Goal: Transaction & Acquisition: Purchase product/service

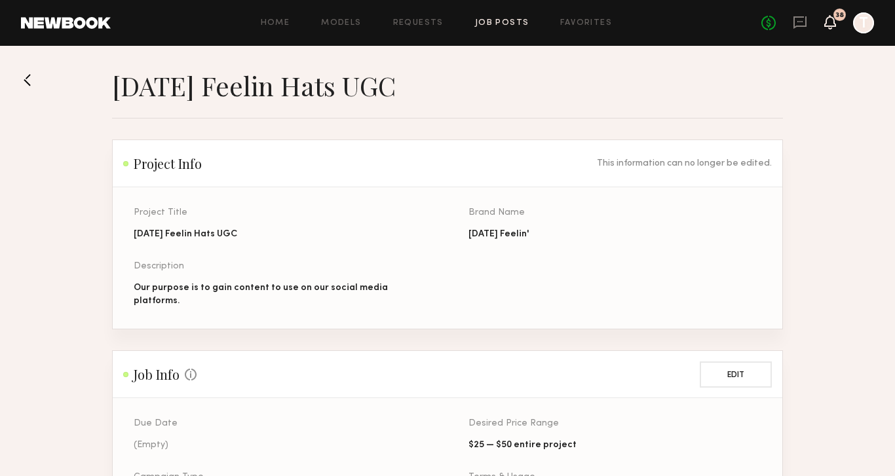
click at [834, 23] on icon at bounding box center [830, 21] width 10 height 9
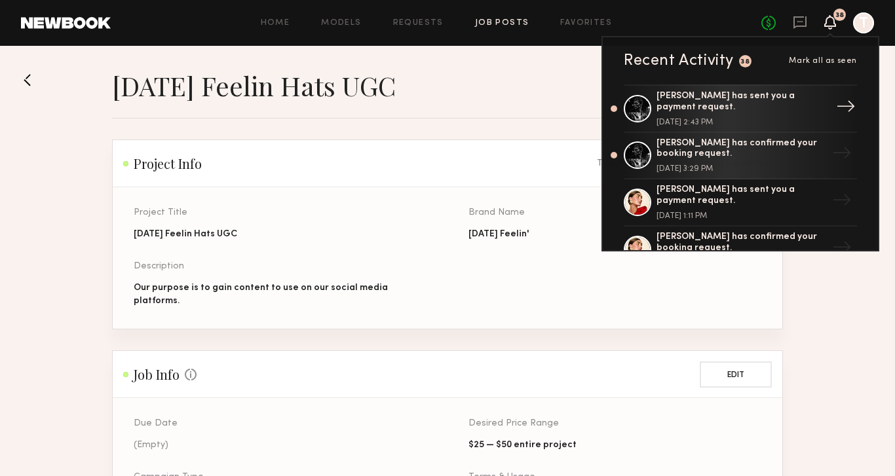
click at [713, 113] on div "[PERSON_NAME] has sent you a payment request. [DATE] 2:43 PM" at bounding box center [741, 108] width 170 height 35
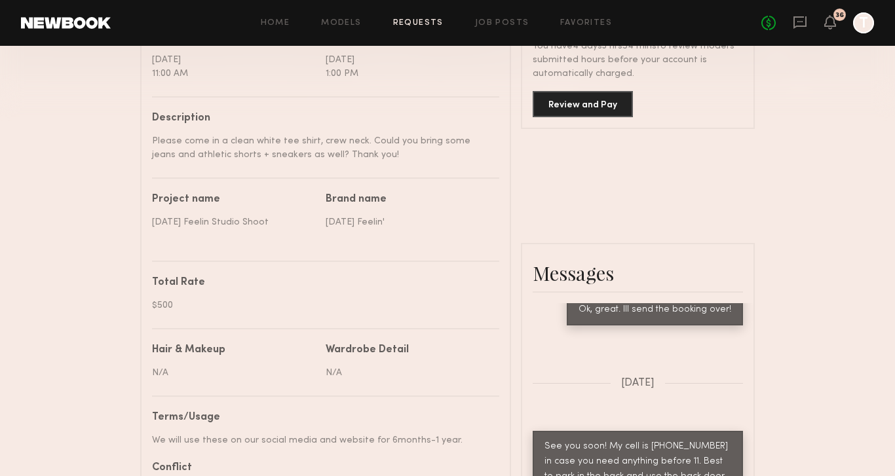
scroll to position [355, 0]
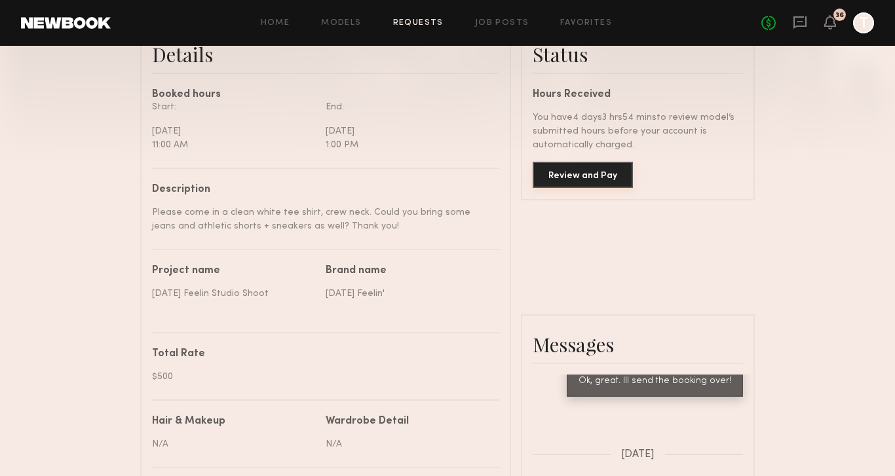
click at [604, 168] on button "Review and Pay" at bounding box center [583, 175] width 100 height 26
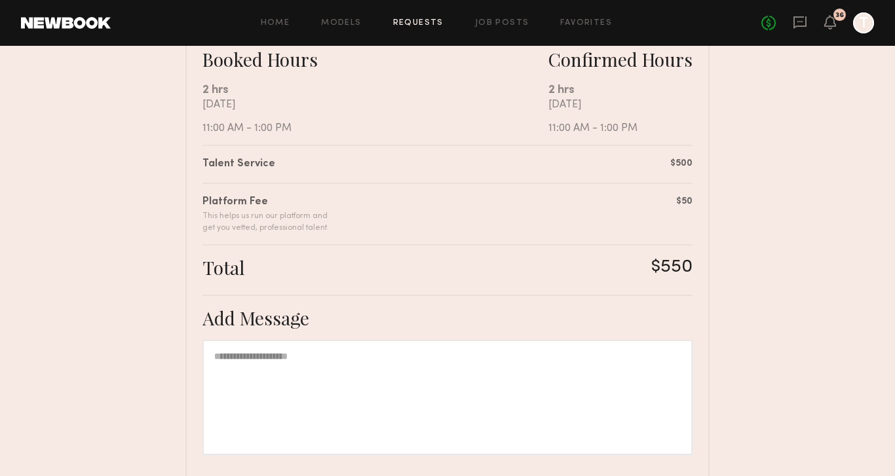
scroll to position [361, 0]
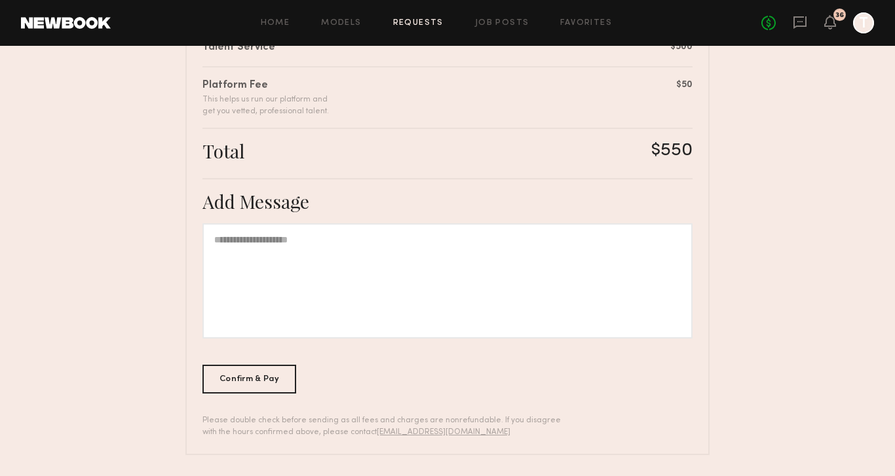
click at [863, 24] on div at bounding box center [863, 22] width 21 height 21
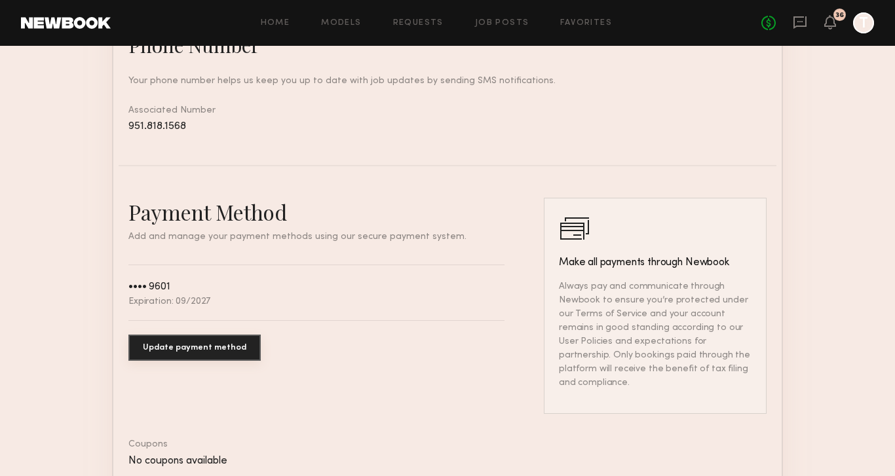
scroll to position [679, 0]
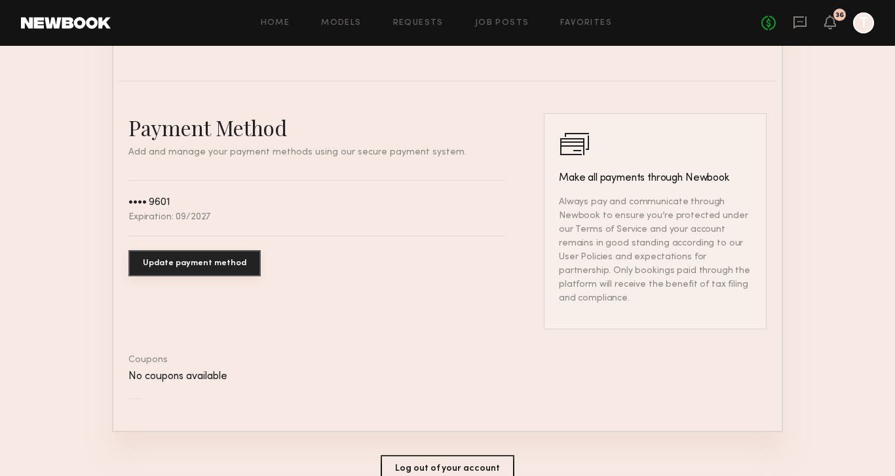
click at [214, 264] on button "Update payment method" at bounding box center [194, 263] width 132 height 26
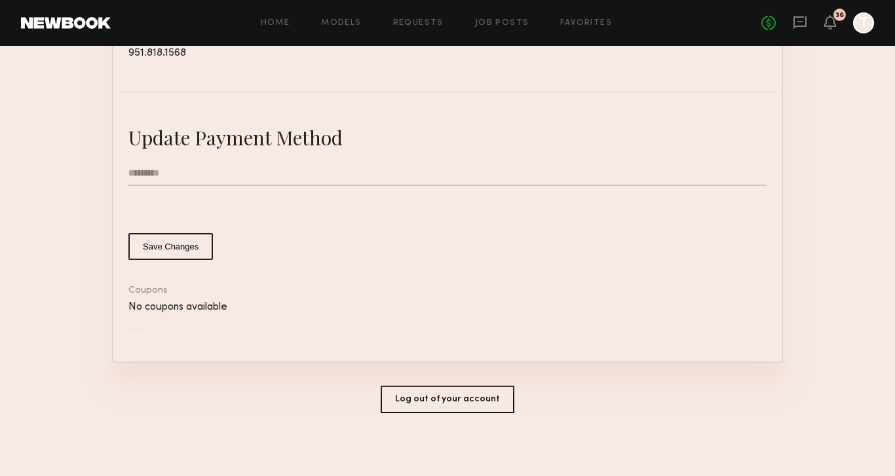
click at [191, 176] on input "text" at bounding box center [447, 173] width 638 height 25
type input "**********"
click at [180, 250] on button "Save Changes" at bounding box center [170, 246] width 85 height 27
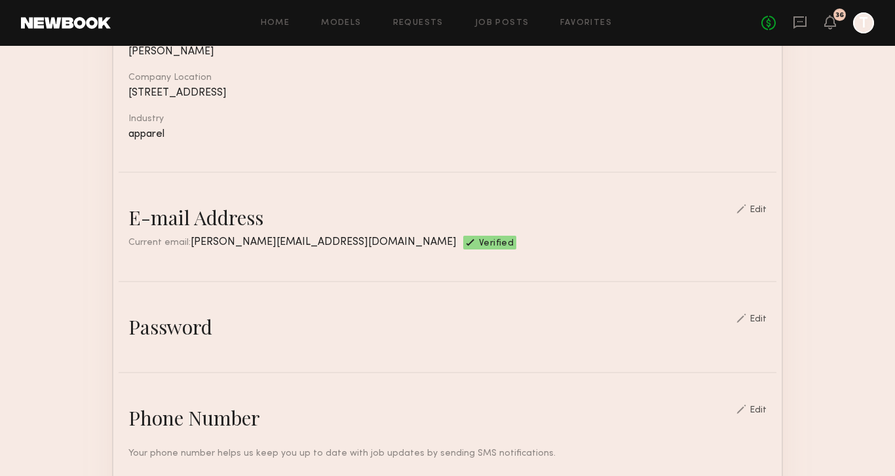
scroll to position [9, 0]
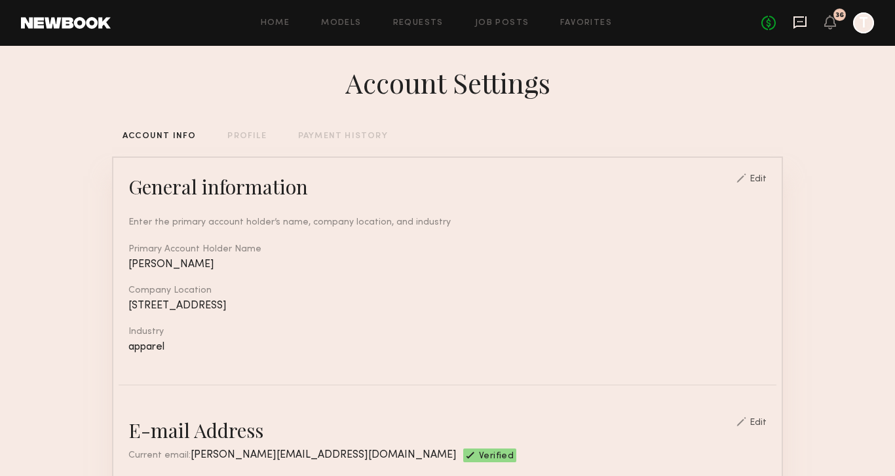
click at [802, 26] on icon at bounding box center [799, 22] width 13 height 12
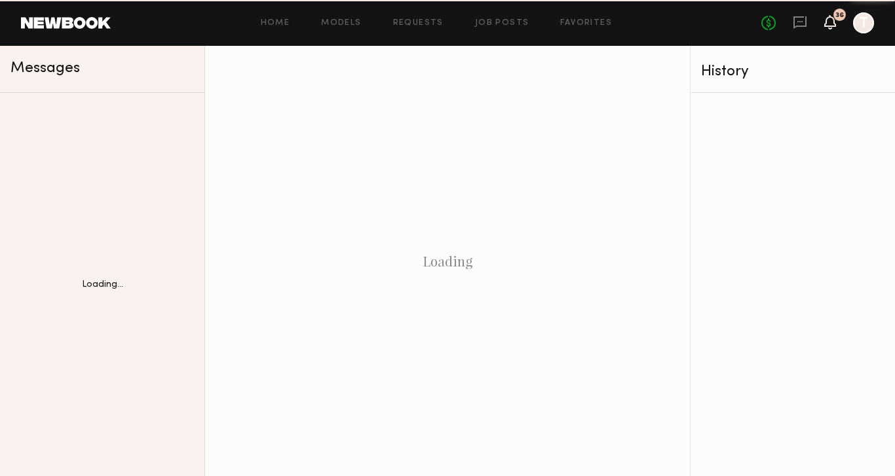
click at [825, 26] on icon at bounding box center [830, 21] width 10 height 9
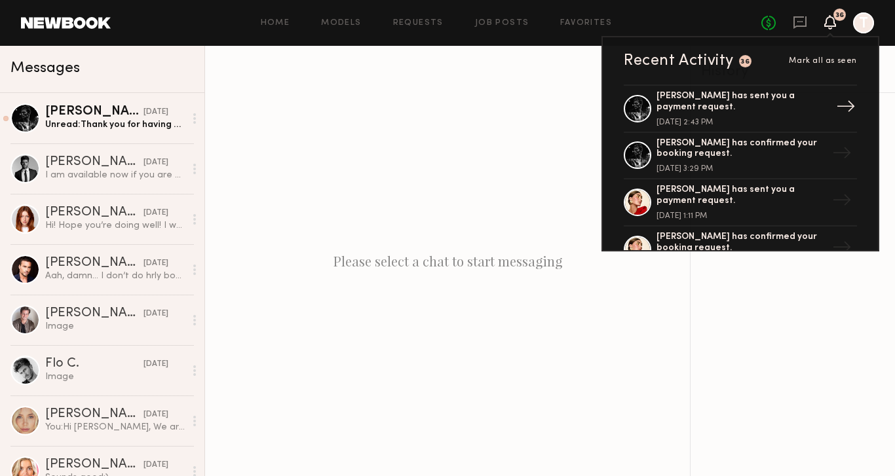
click at [750, 105] on div "[PERSON_NAME] has sent you a payment request." at bounding box center [741, 102] width 170 height 22
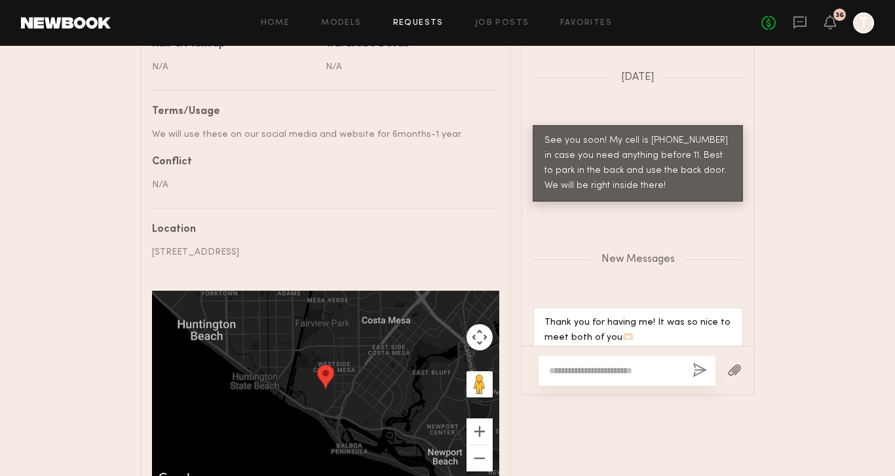
scroll to position [734, 0]
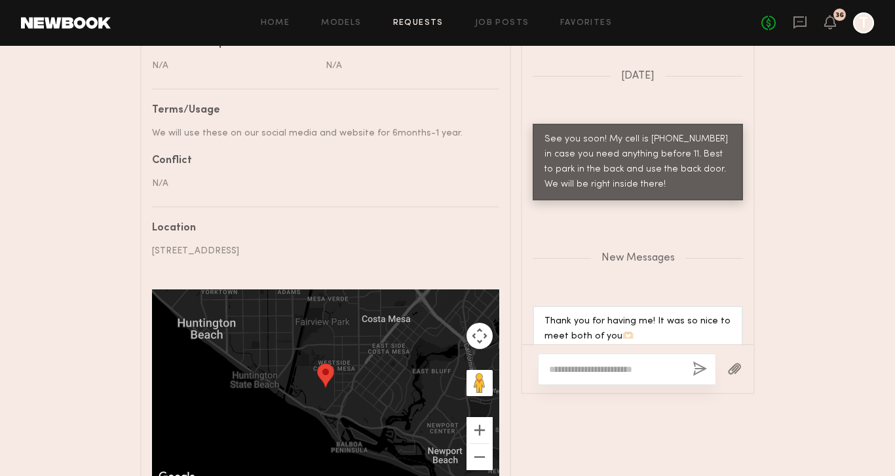
click at [568, 362] on div at bounding box center [627, 369] width 178 height 31
click at [564, 378] on div at bounding box center [627, 369] width 178 height 31
click at [559, 371] on textarea at bounding box center [615, 369] width 133 height 13
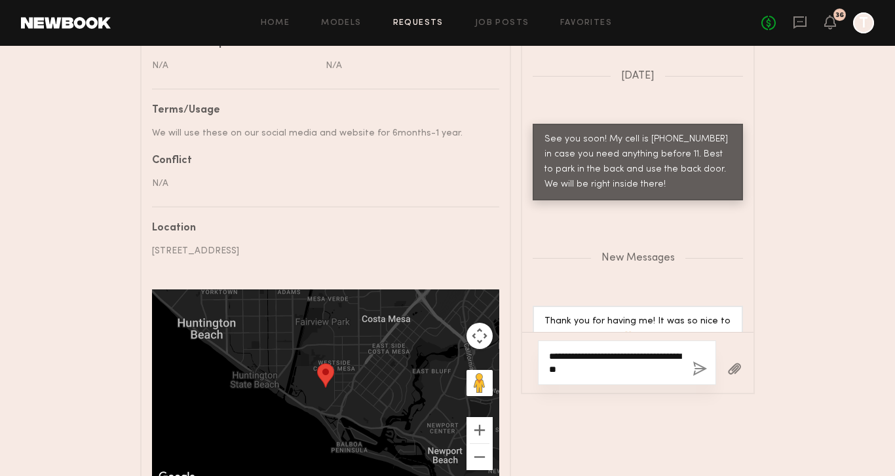
type textarea "**********"
click at [705, 367] on button "button" at bounding box center [699, 370] width 14 height 16
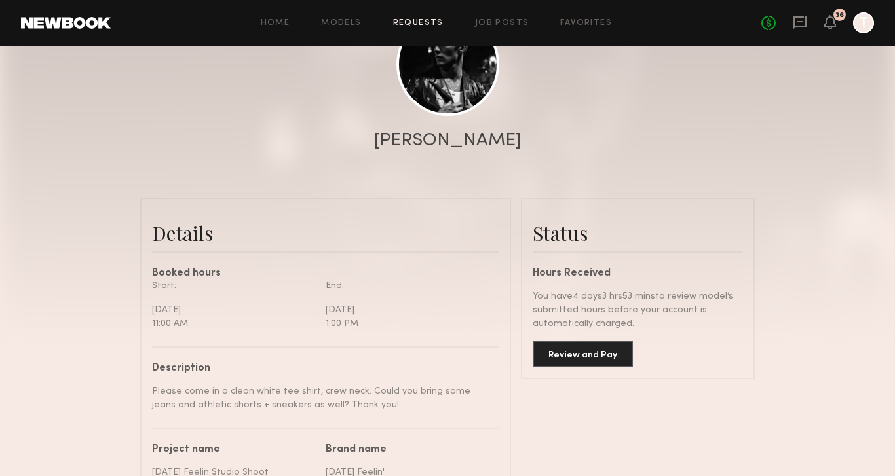
scroll to position [218, 0]
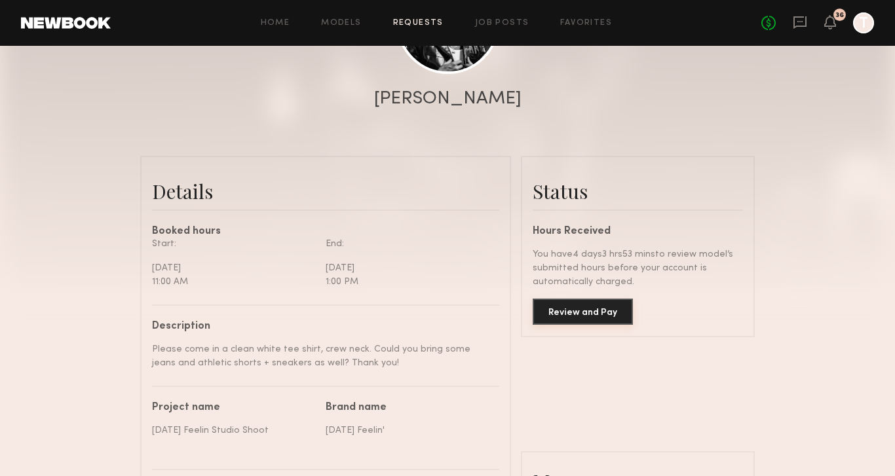
click at [571, 322] on button "Review and Pay" at bounding box center [583, 312] width 100 height 26
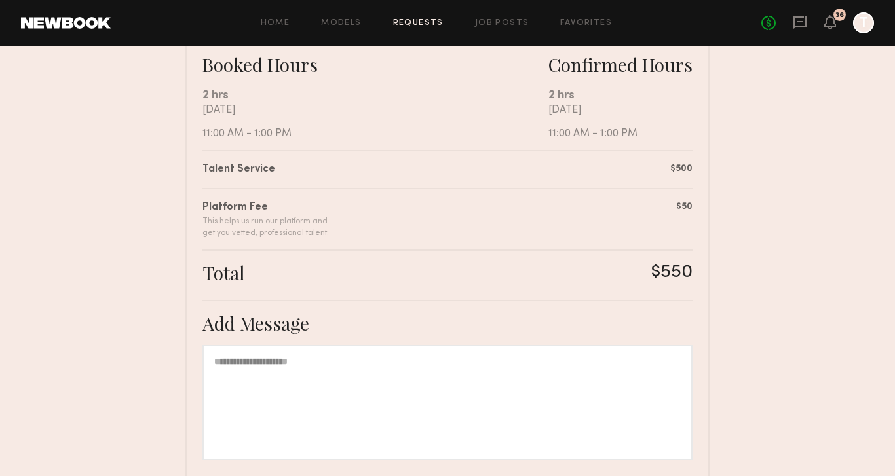
scroll to position [361, 0]
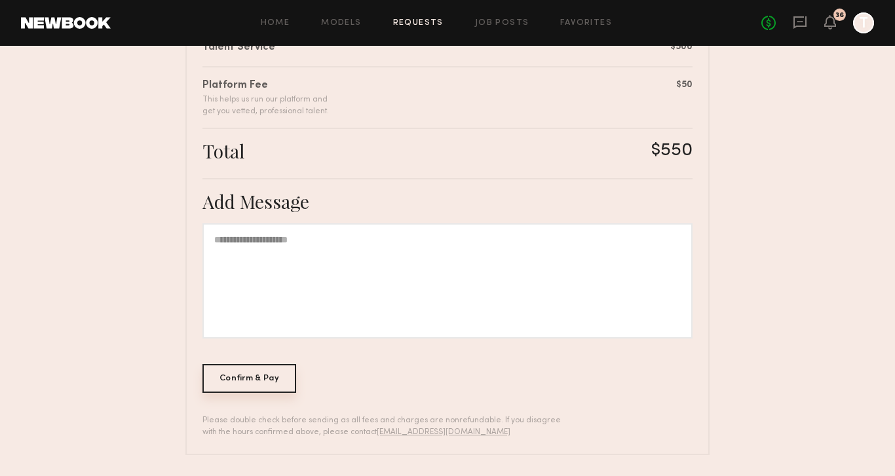
click at [267, 373] on div "Confirm & Pay" at bounding box center [249, 378] width 94 height 29
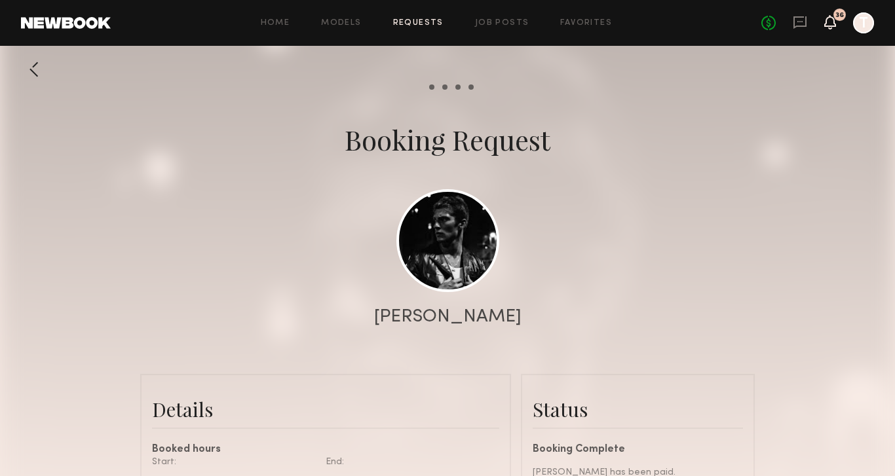
click at [835, 22] on icon at bounding box center [830, 22] width 12 height 14
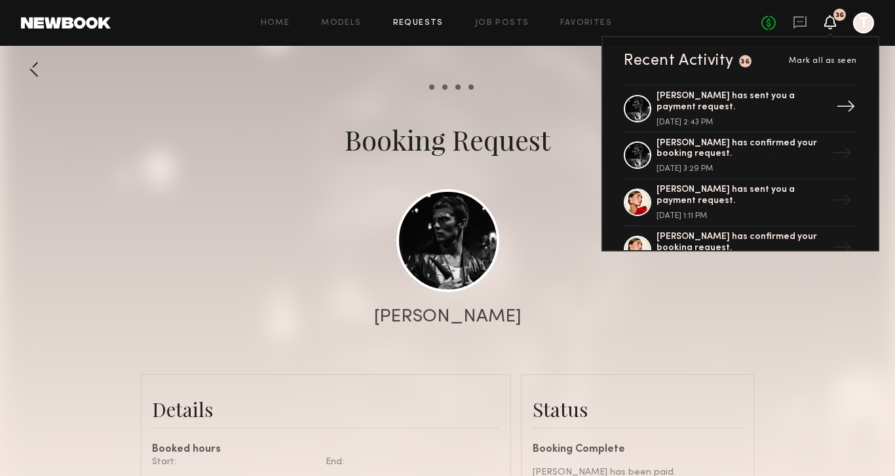
click at [721, 117] on div "[PERSON_NAME] has sent you a payment request. [DATE] 2:43 PM" at bounding box center [741, 108] width 170 height 35
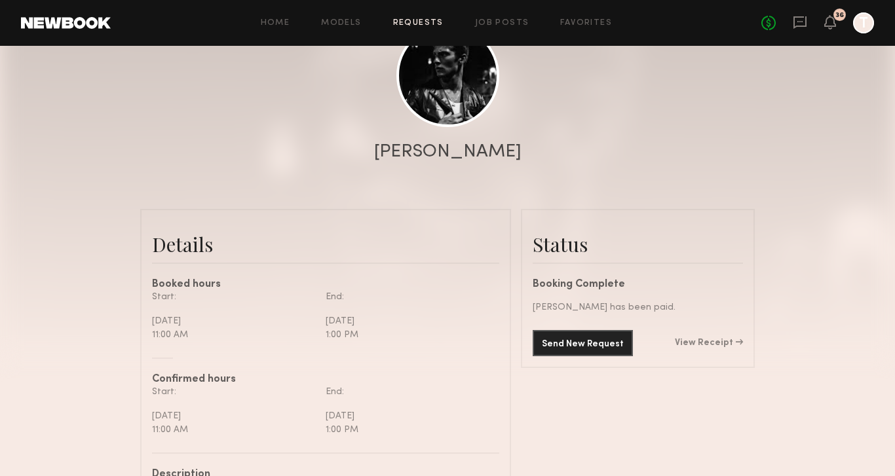
scroll to position [166, 0]
